Goal: Information Seeking & Learning: Find specific fact

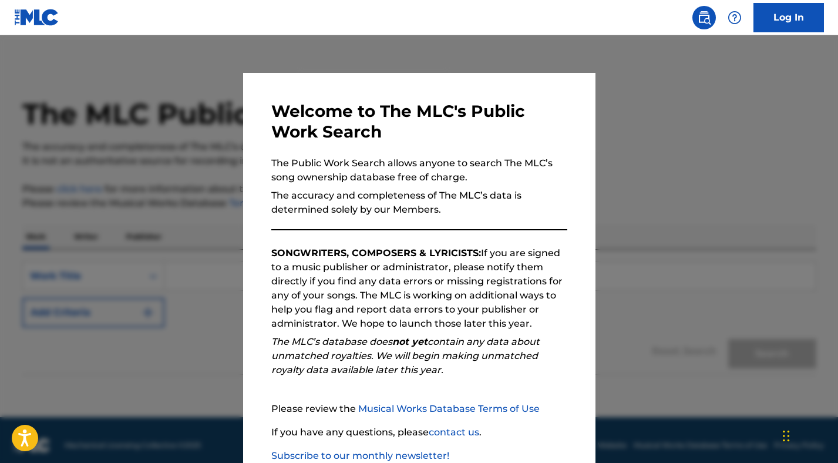
scroll to position [75, 0]
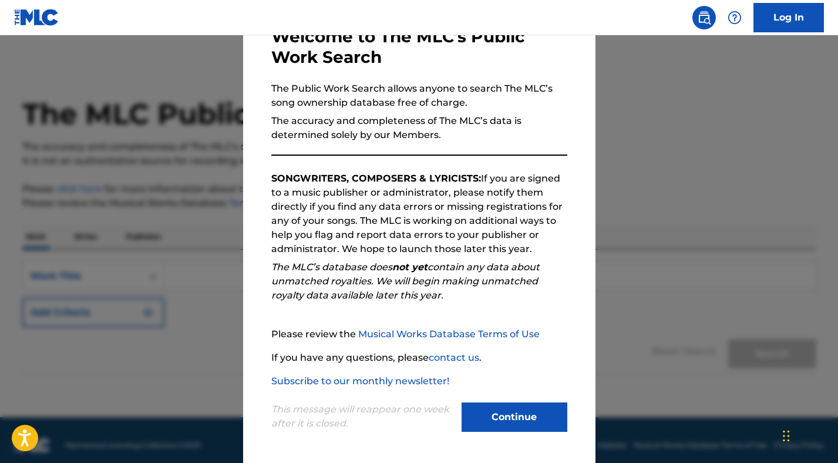
click at [509, 411] on button "Continue" at bounding box center [515, 416] width 106 height 29
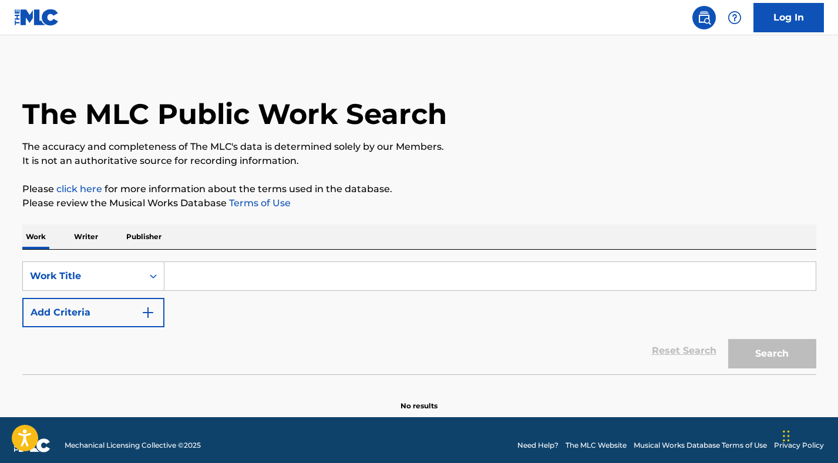
click at [226, 284] on input "Search Form" at bounding box center [491, 276] width 652 height 28
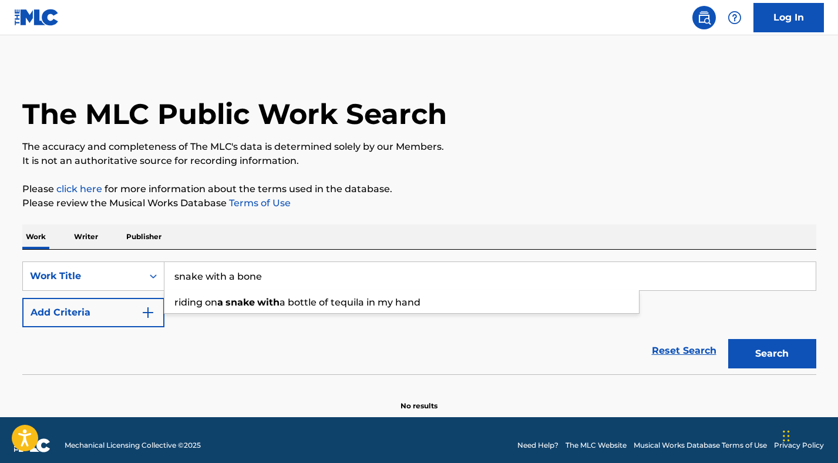
click at [729, 339] on button "Search" at bounding box center [773, 353] width 88 height 29
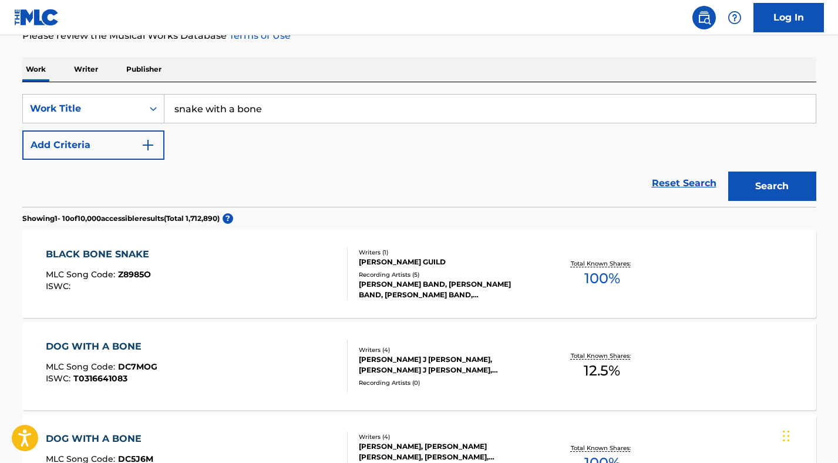
scroll to position [173, 0]
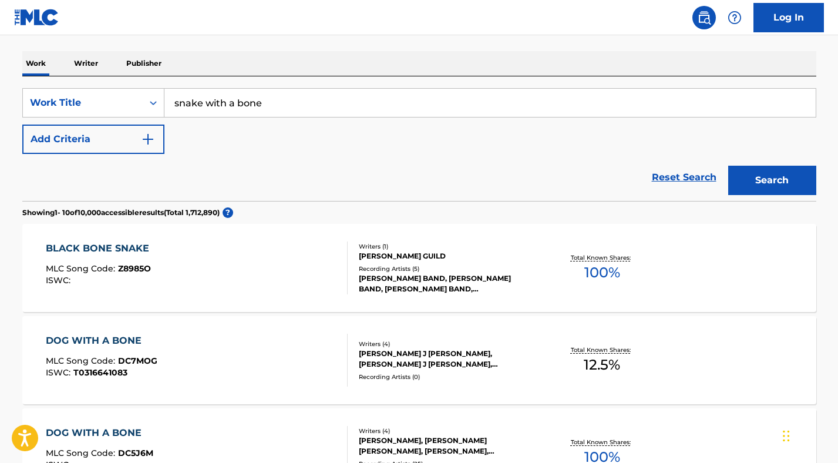
drag, startPoint x: 284, startPoint y: 106, endPoint x: 160, endPoint y: 84, distance: 125.9
click at [160, 84] on div "SearchWithCriteriad609f417-bed9-4cb2-8fda-01e76e1969a1 Work Title snake with a …" at bounding box center [419, 138] width 794 height 125
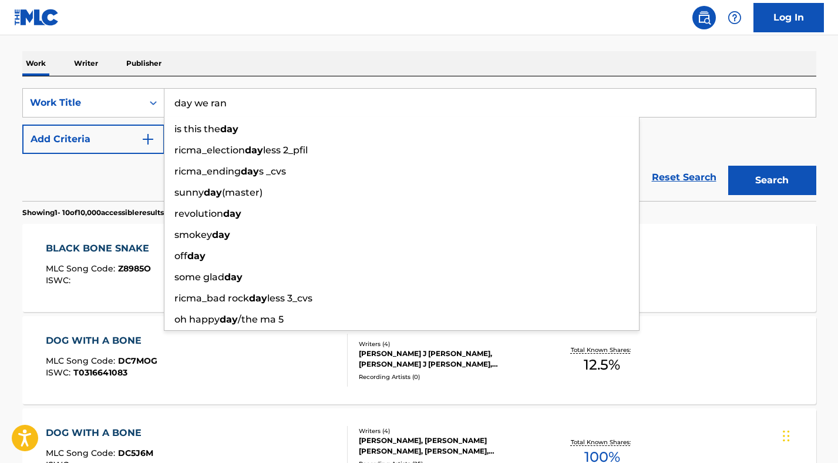
click at [729, 166] on button "Search" at bounding box center [773, 180] width 88 height 29
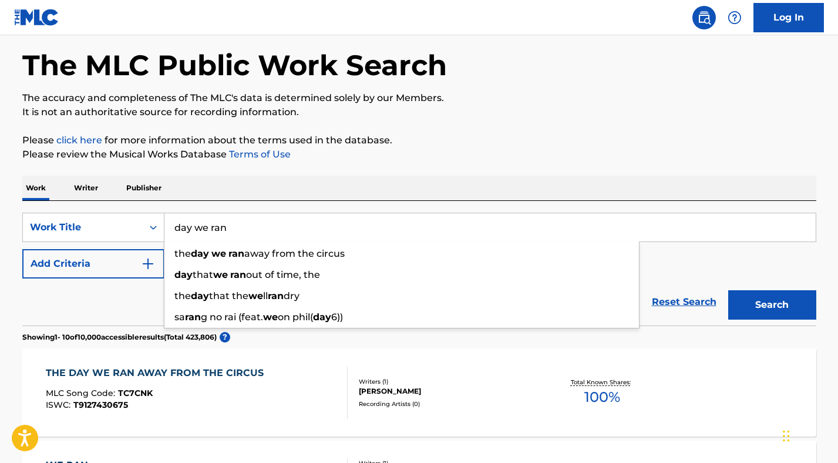
click at [724, 200] on div "Work Writer Publisher" at bounding box center [419, 188] width 794 height 25
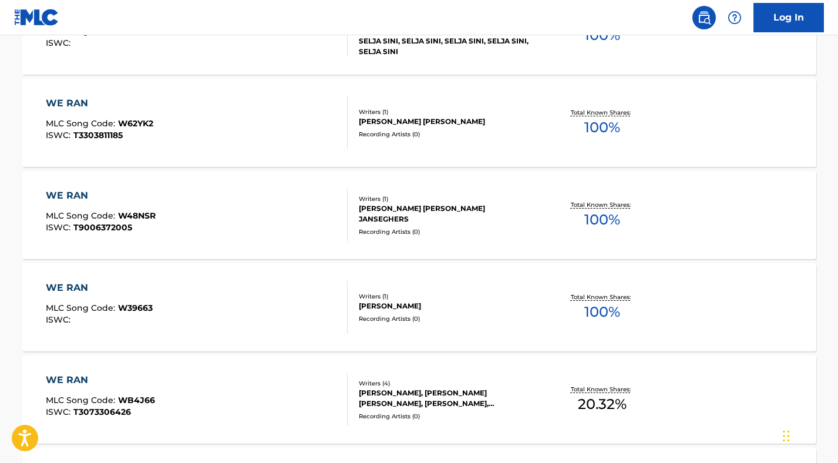
scroll to position [0, 0]
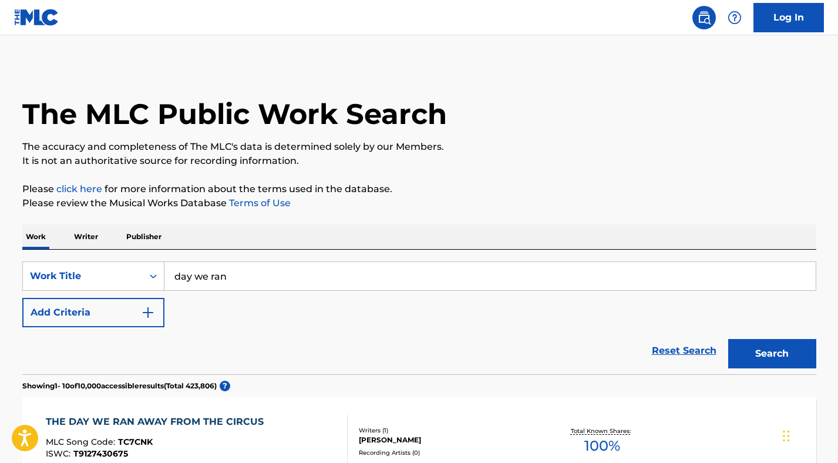
click at [239, 266] on input "day we ran" at bounding box center [491, 276] width 652 height 28
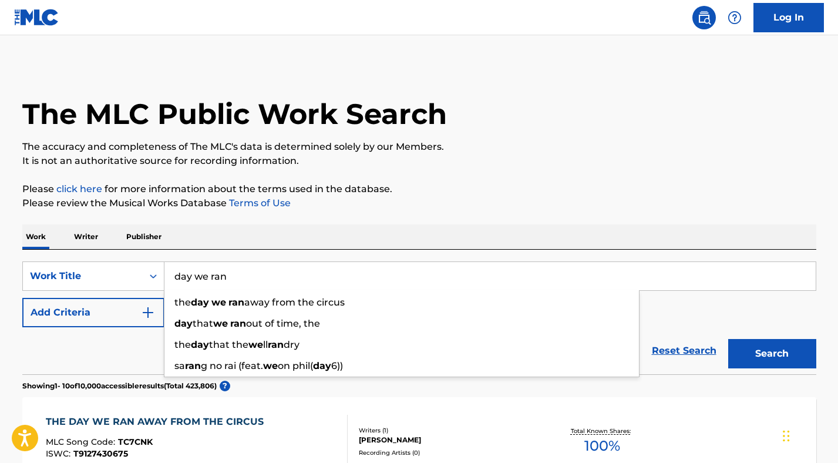
drag, startPoint x: 254, startPoint y: 283, endPoint x: 97, endPoint y: 260, distance: 158.6
click at [97, 260] on div "SearchWithCriteriad609f417-bed9-4cb2-8fda-01e76e1969a1 Work Title day we ran th…" at bounding box center [419, 312] width 794 height 125
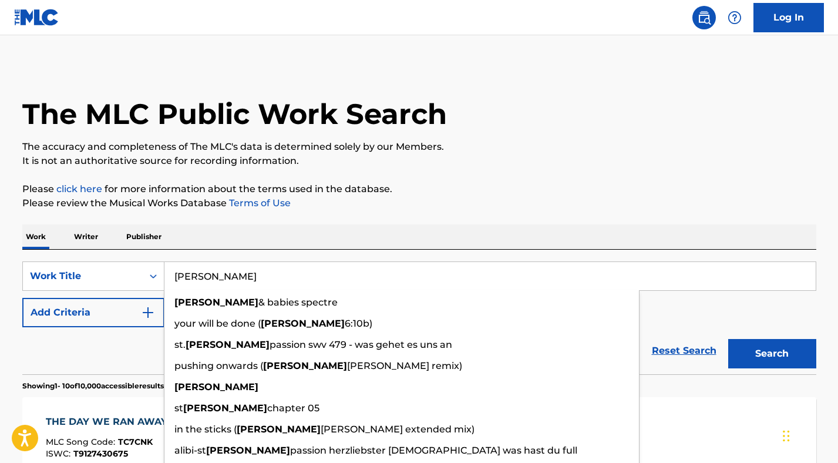
click at [729, 339] on button "Search" at bounding box center [773, 353] width 88 height 29
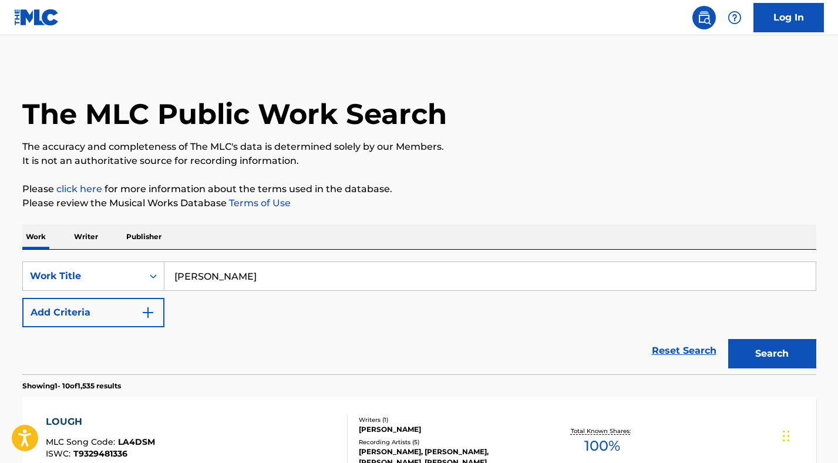
drag, startPoint x: 285, startPoint y: 278, endPoint x: 177, endPoint y: 261, distance: 108.8
click at [177, 261] on div "[PERSON_NAME]" at bounding box center [491, 275] width 652 height 29
type input "foaming by day we ran"
click at [729, 339] on button "Search" at bounding box center [773, 353] width 88 height 29
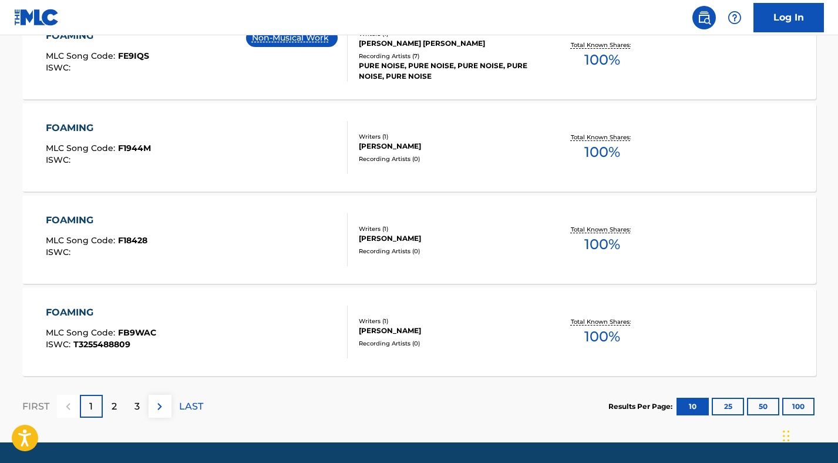
scroll to position [975, 0]
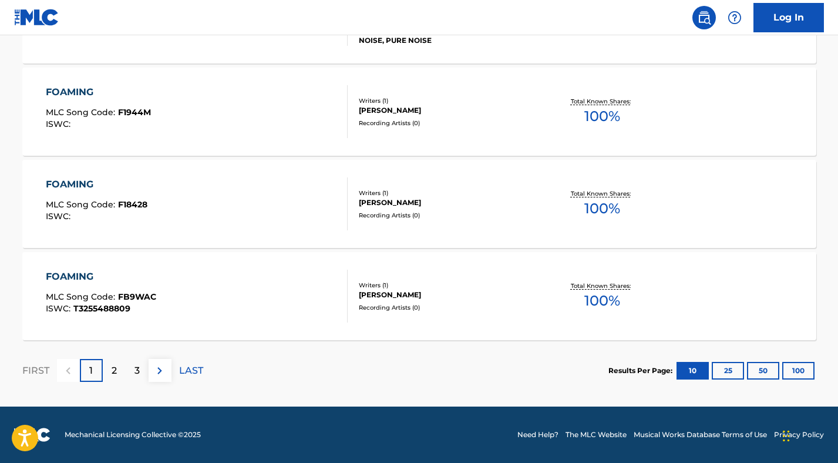
click at [112, 368] on p "2" at bounding box center [114, 371] width 5 height 14
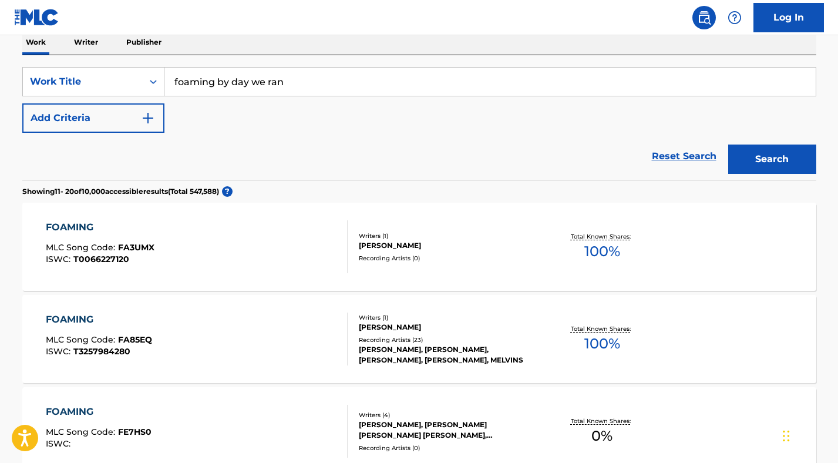
scroll to position [0, 0]
